Goal: Use online tool/utility: Use online tool/utility

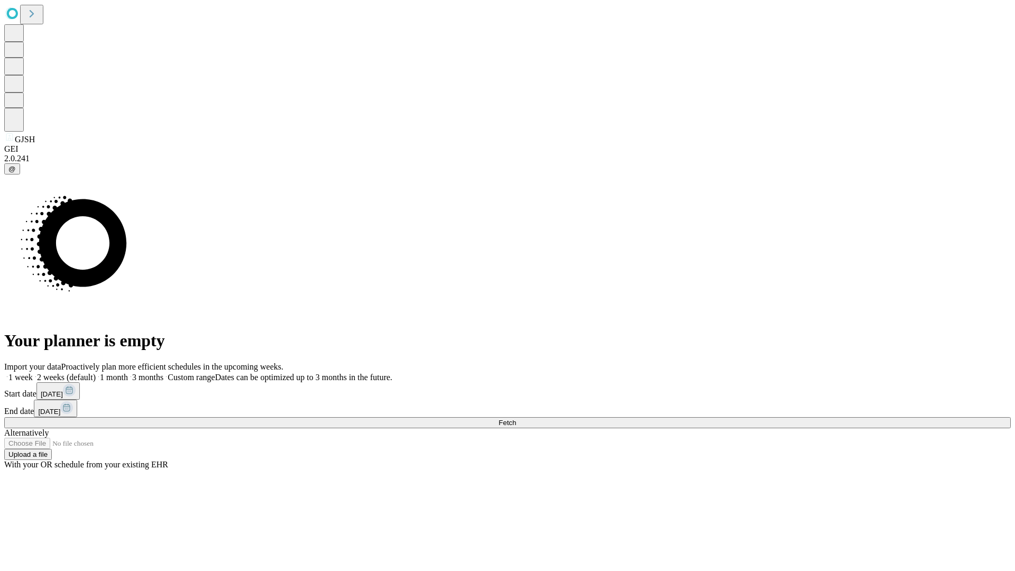
click at [516, 419] on span "Fetch" at bounding box center [507, 423] width 17 height 8
